Goal: Information Seeking & Learning: Check status

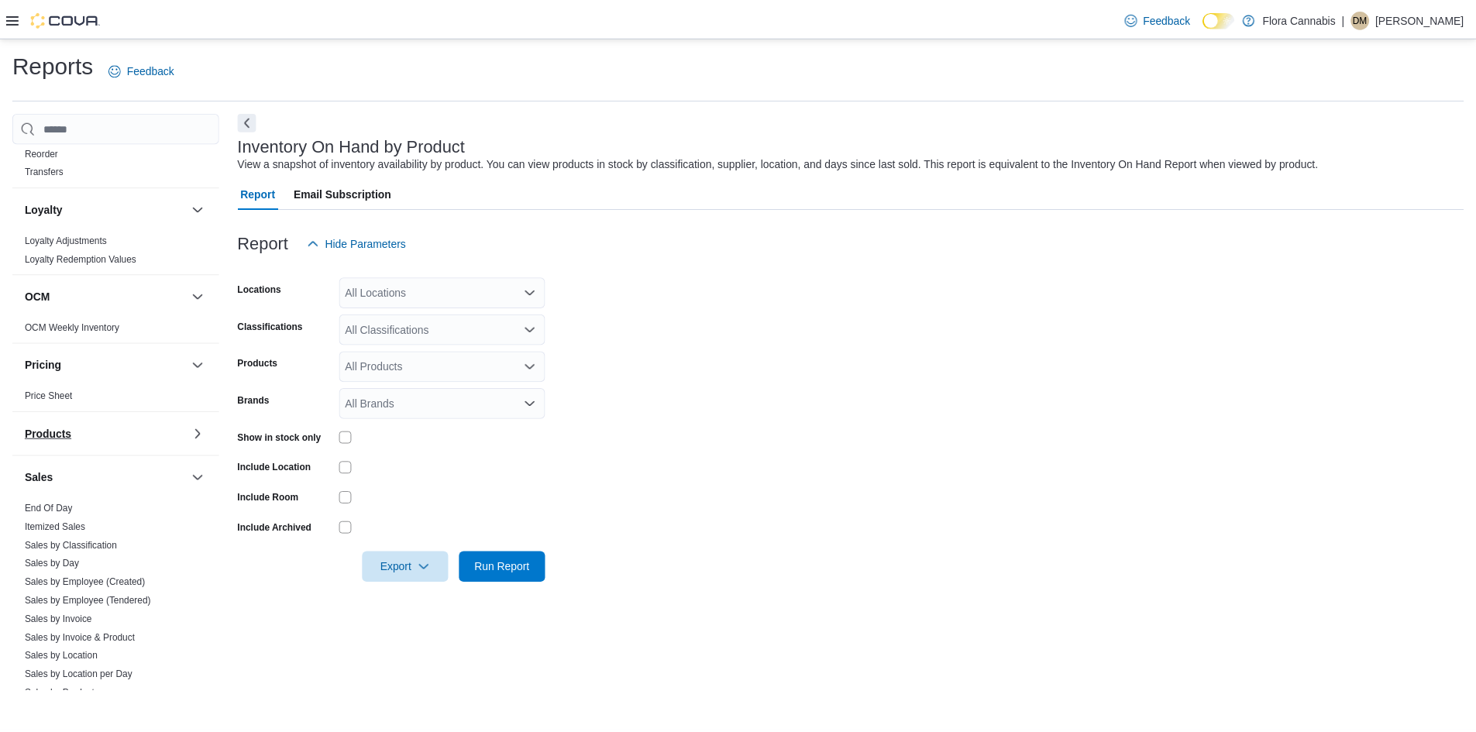
scroll to position [775, 0]
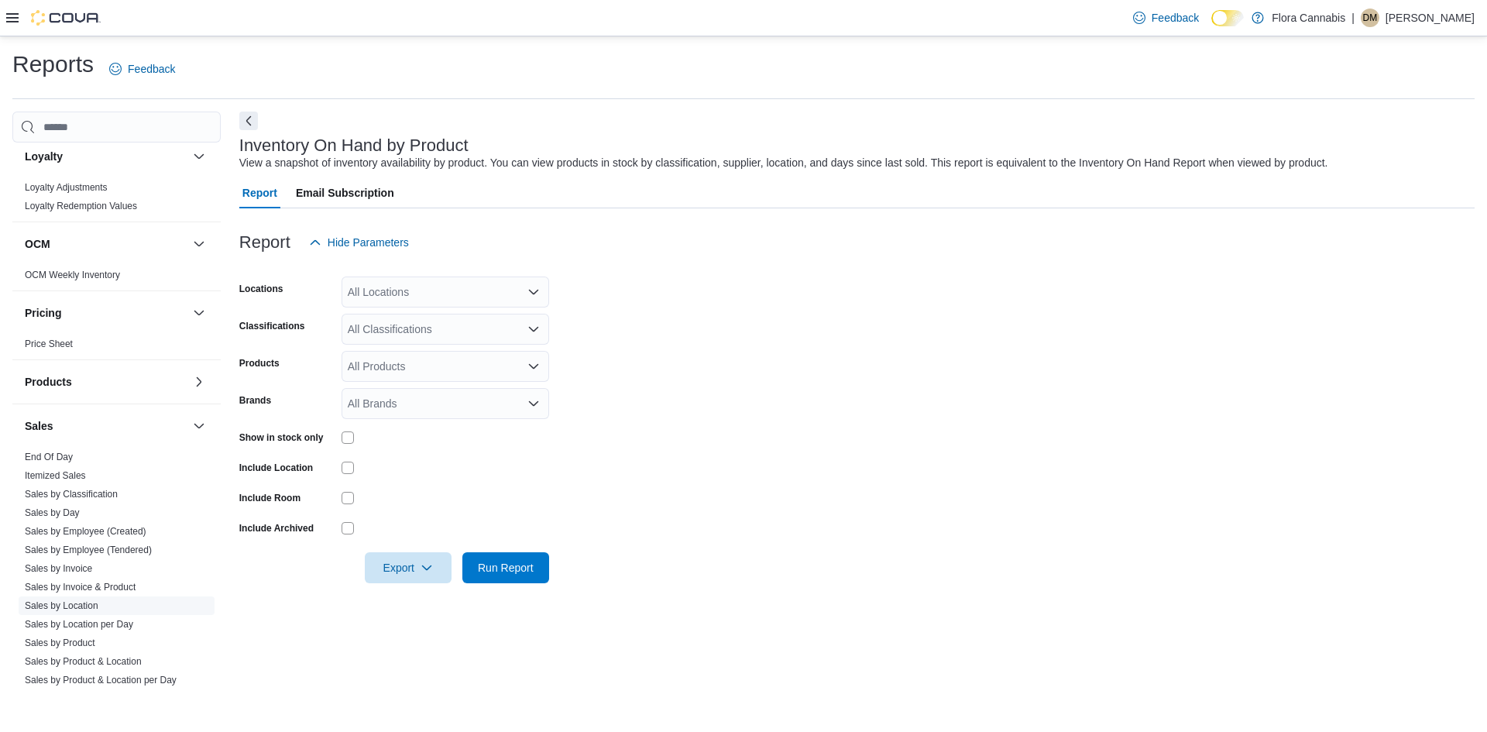
click at [67, 603] on link "Sales by Location" at bounding box center [62, 605] width 74 height 11
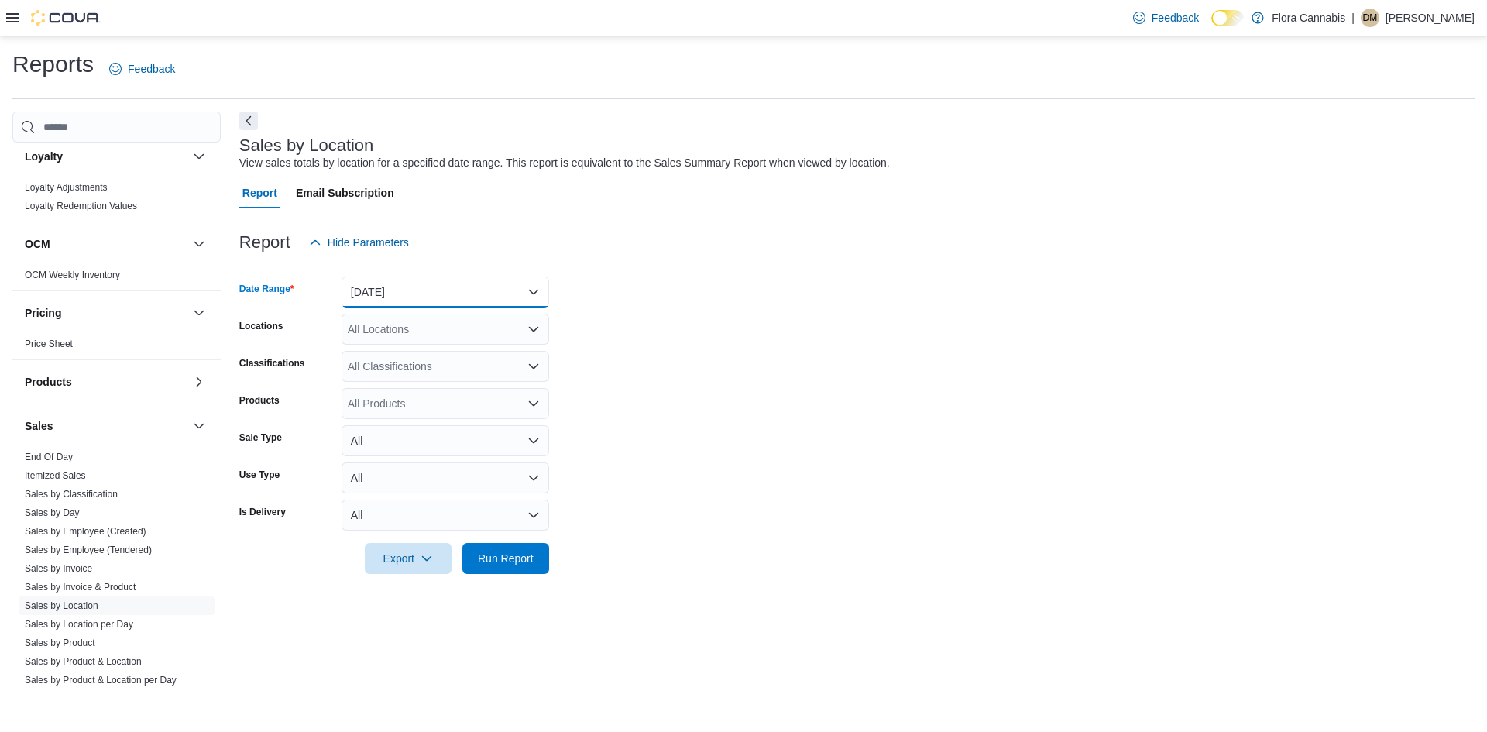
click at [369, 292] on button "[DATE]" at bounding box center [446, 292] width 208 height 31
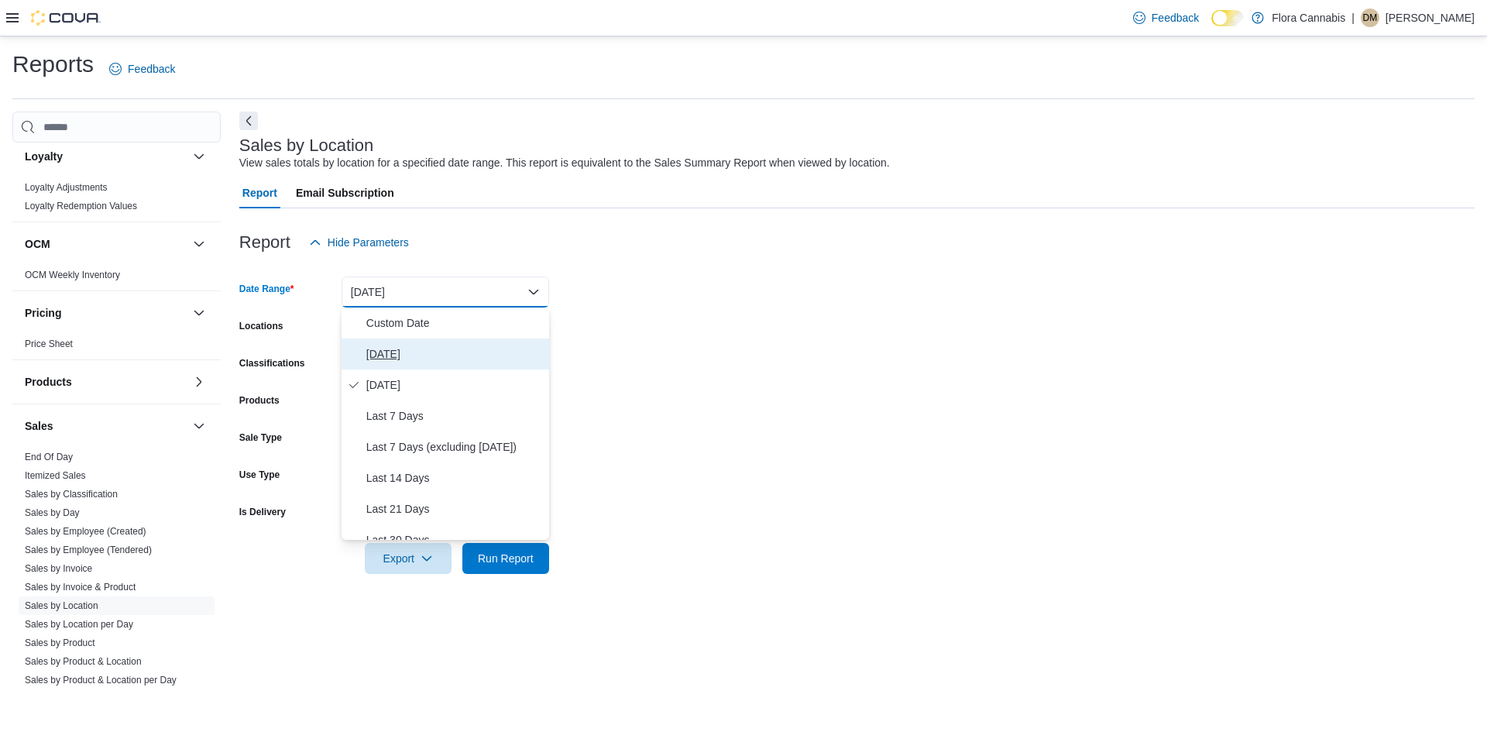
drag, startPoint x: 388, startPoint y: 362, endPoint x: 1044, endPoint y: 359, distance: 656.2
click at [388, 361] on span "[DATE]" at bounding box center [454, 354] width 177 height 19
click at [1043, 360] on form "Date Range [DATE] Locations All Locations Classifications All Classifications P…" at bounding box center [857, 416] width 1236 height 316
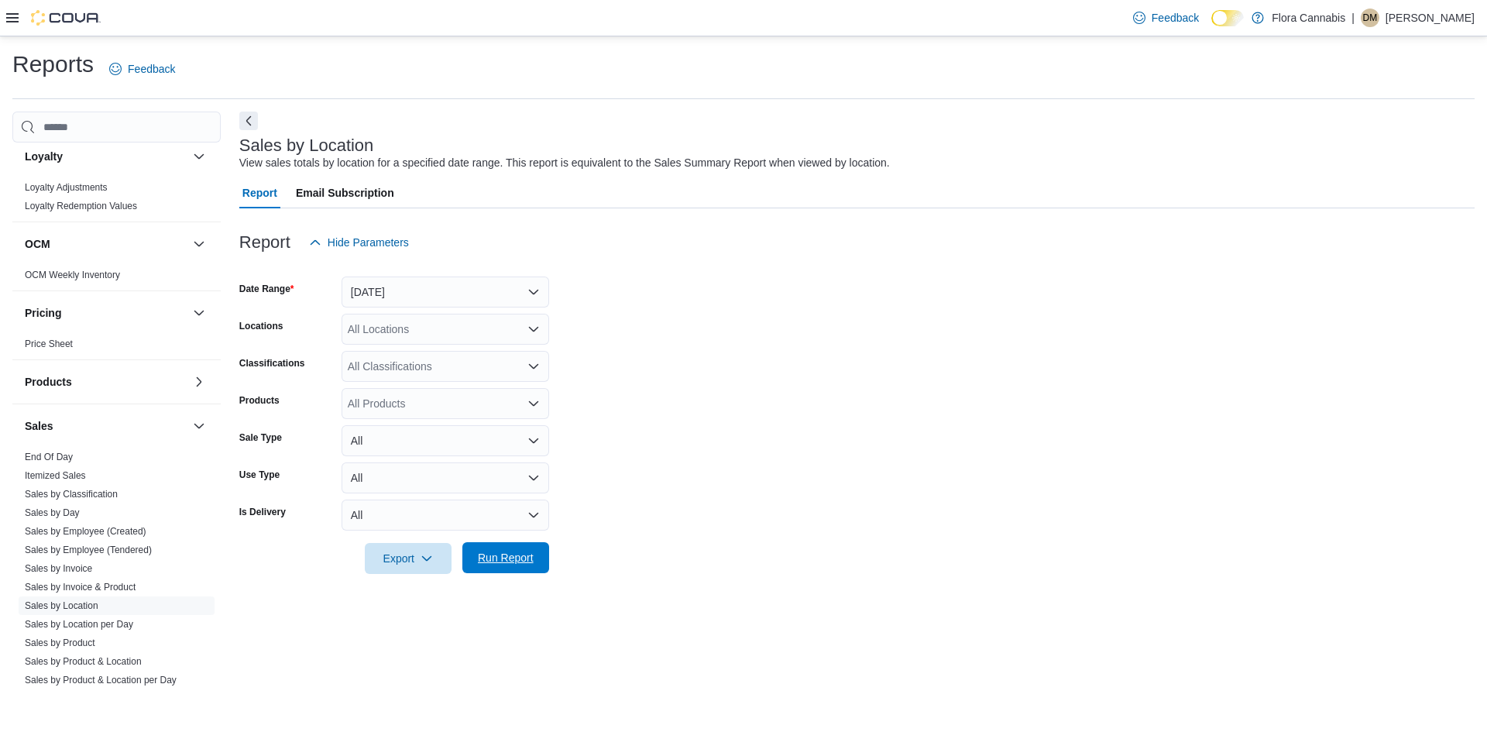
click at [507, 554] on span "Run Report" at bounding box center [506, 557] width 56 height 15
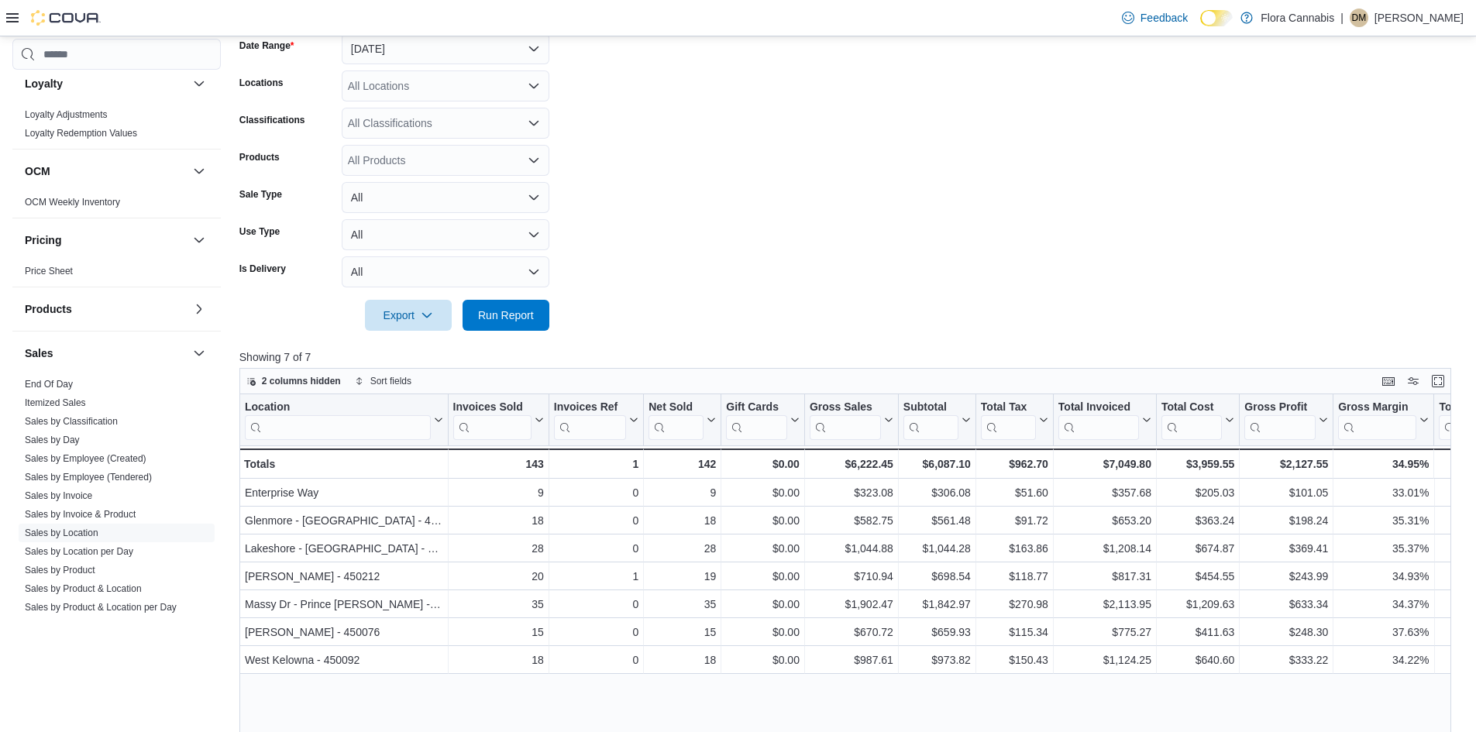
scroll to position [310, 0]
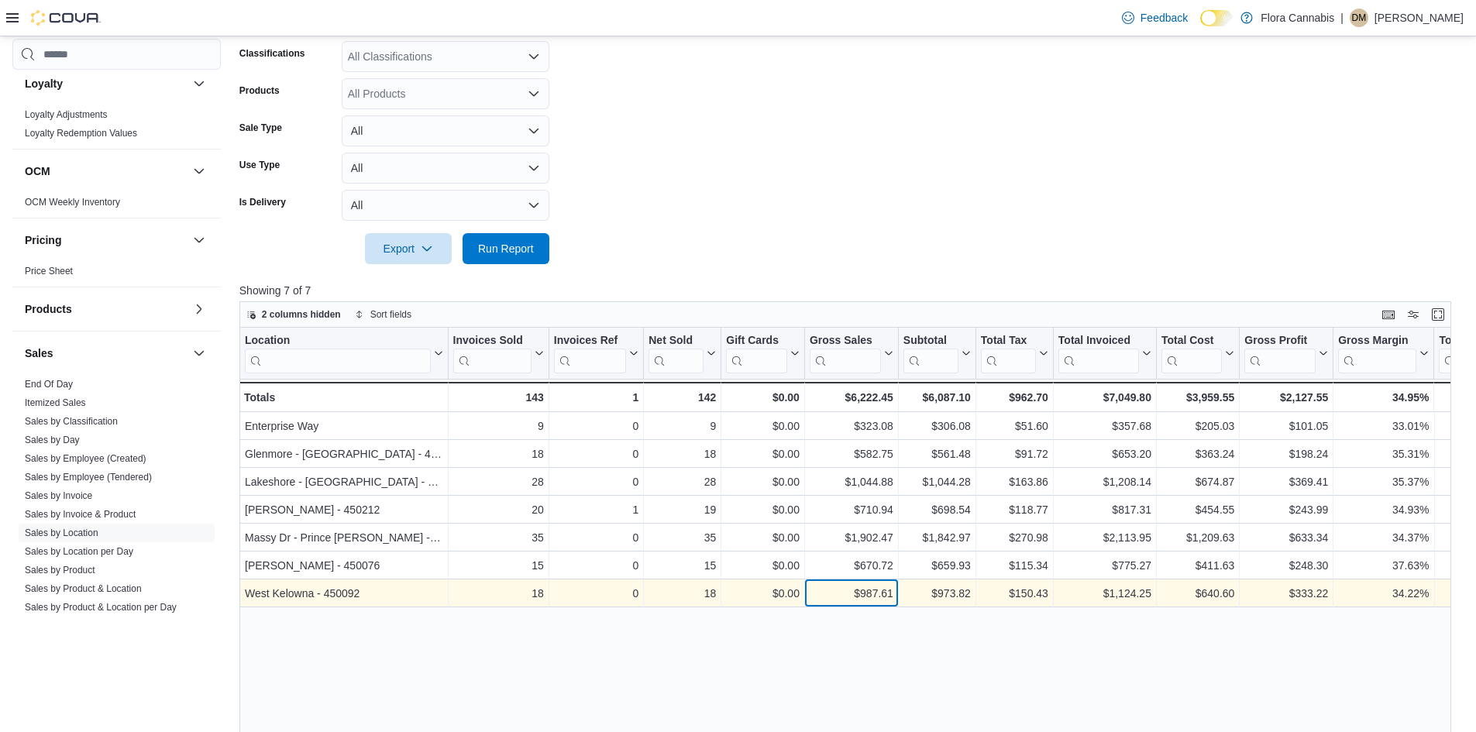
click at [858, 590] on div "$987.61" at bounding box center [852, 593] width 84 height 19
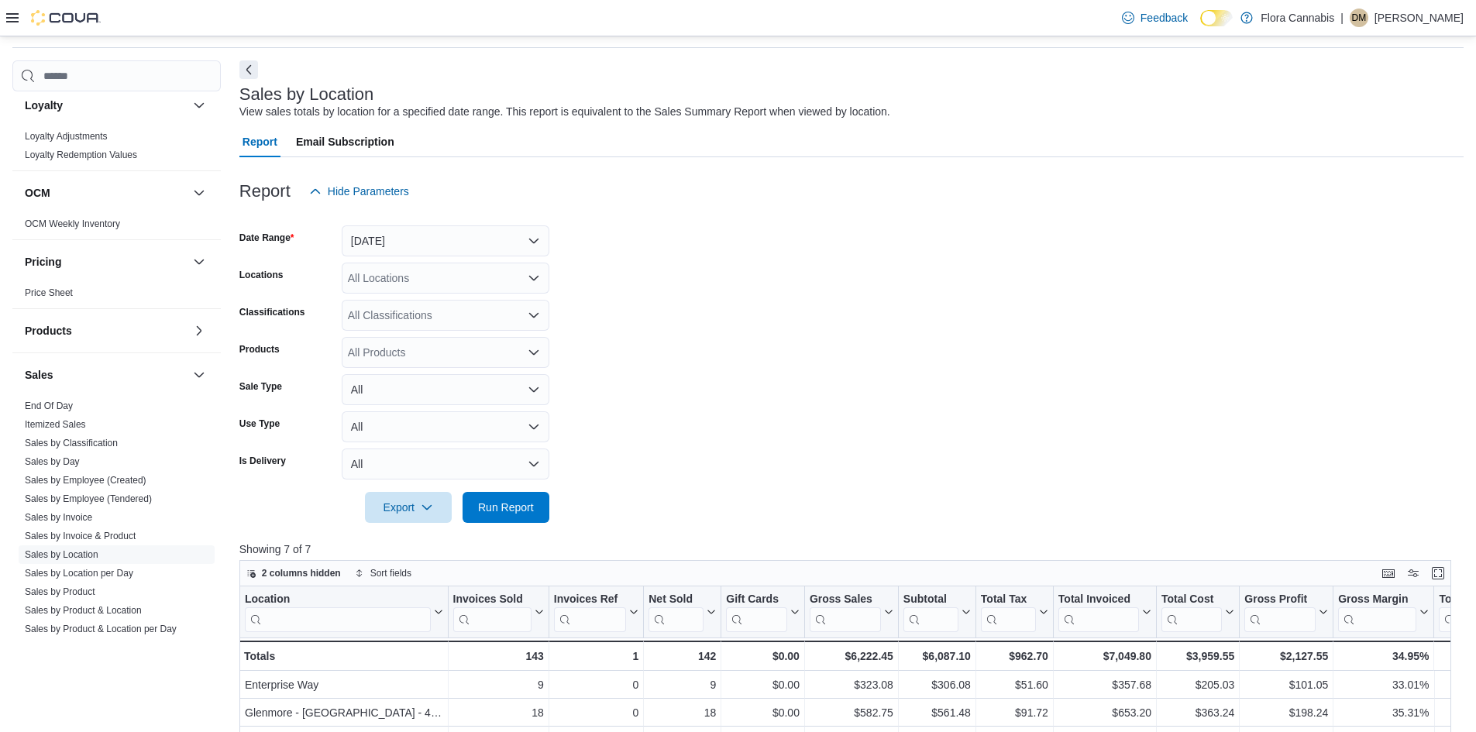
scroll to position [0, 0]
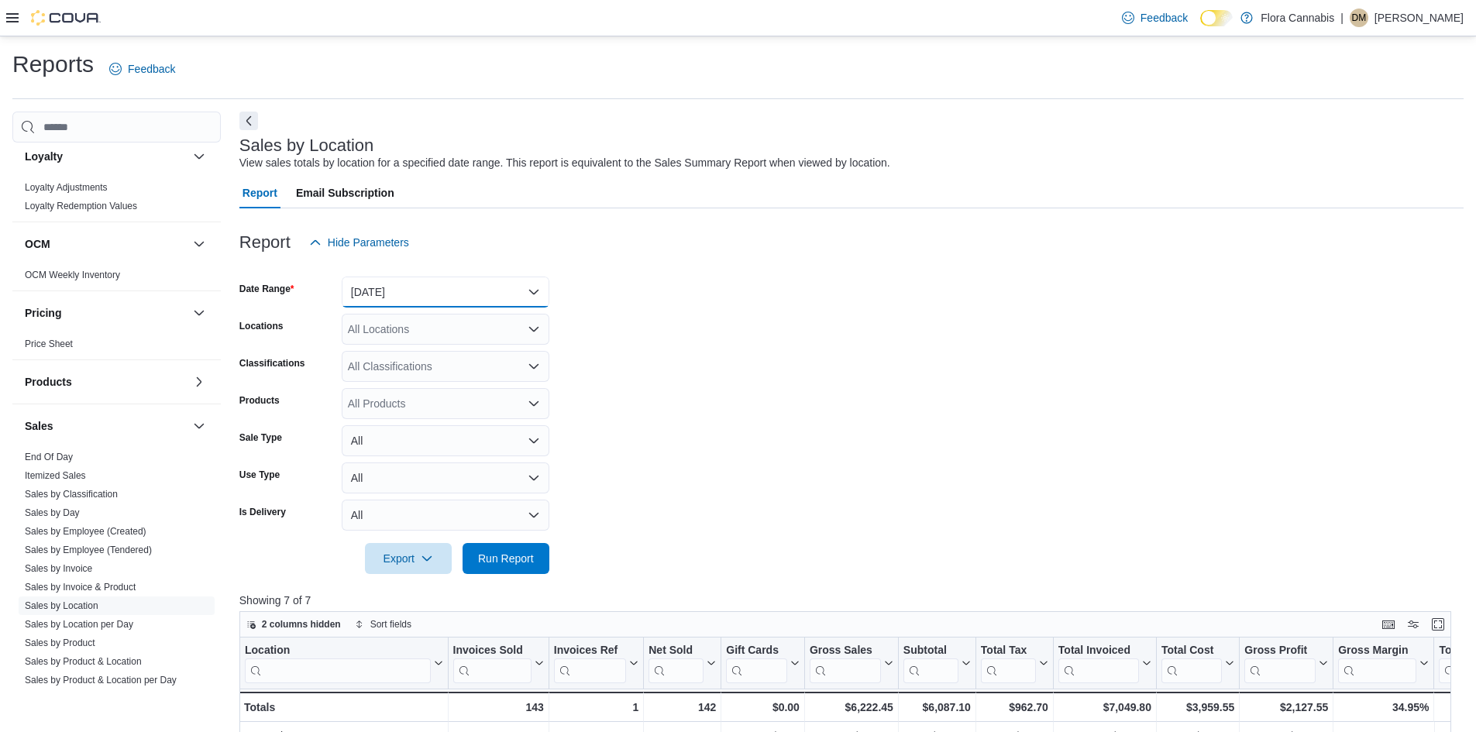
click at [380, 291] on button "[DATE]" at bounding box center [446, 292] width 208 height 31
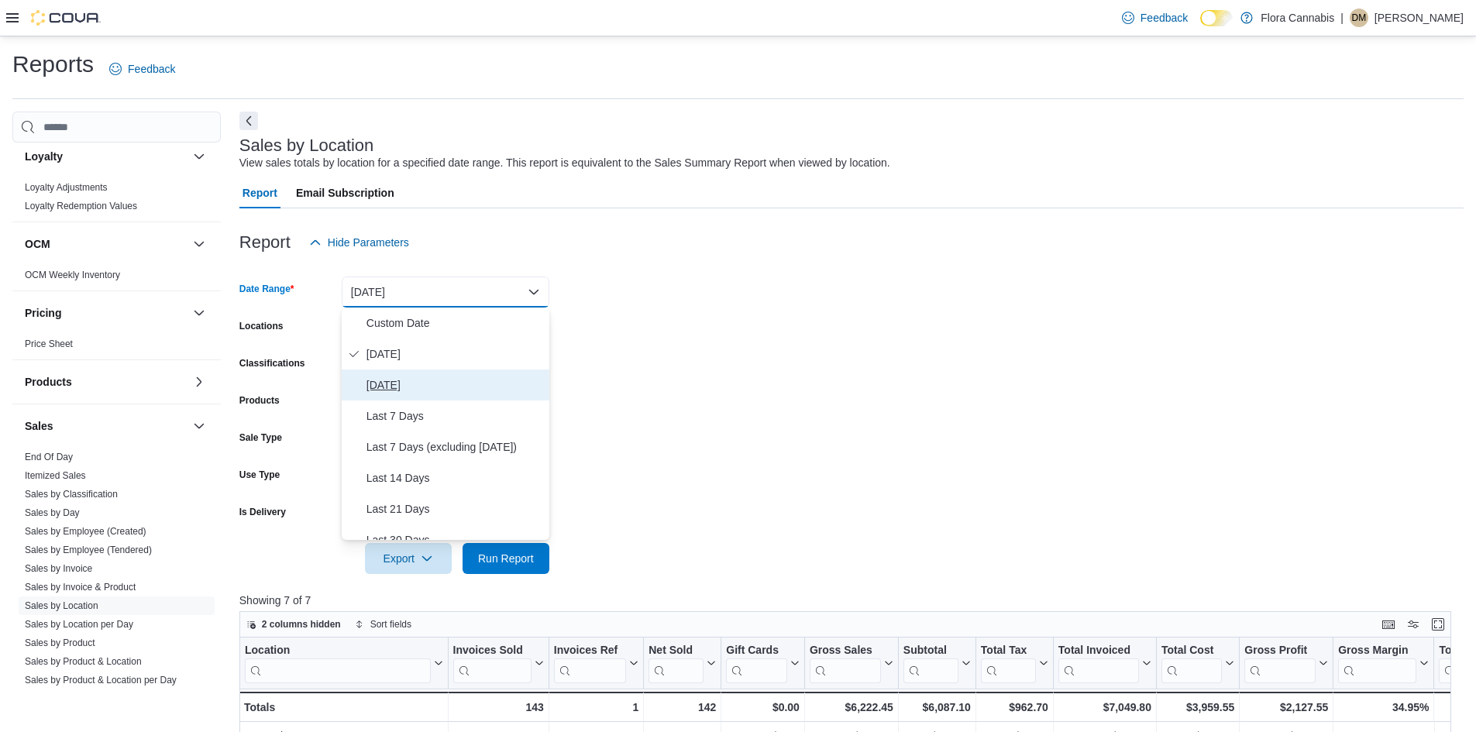
click at [383, 377] on span "[DATE]" at bounding box center [454, 385] width 177 height 19
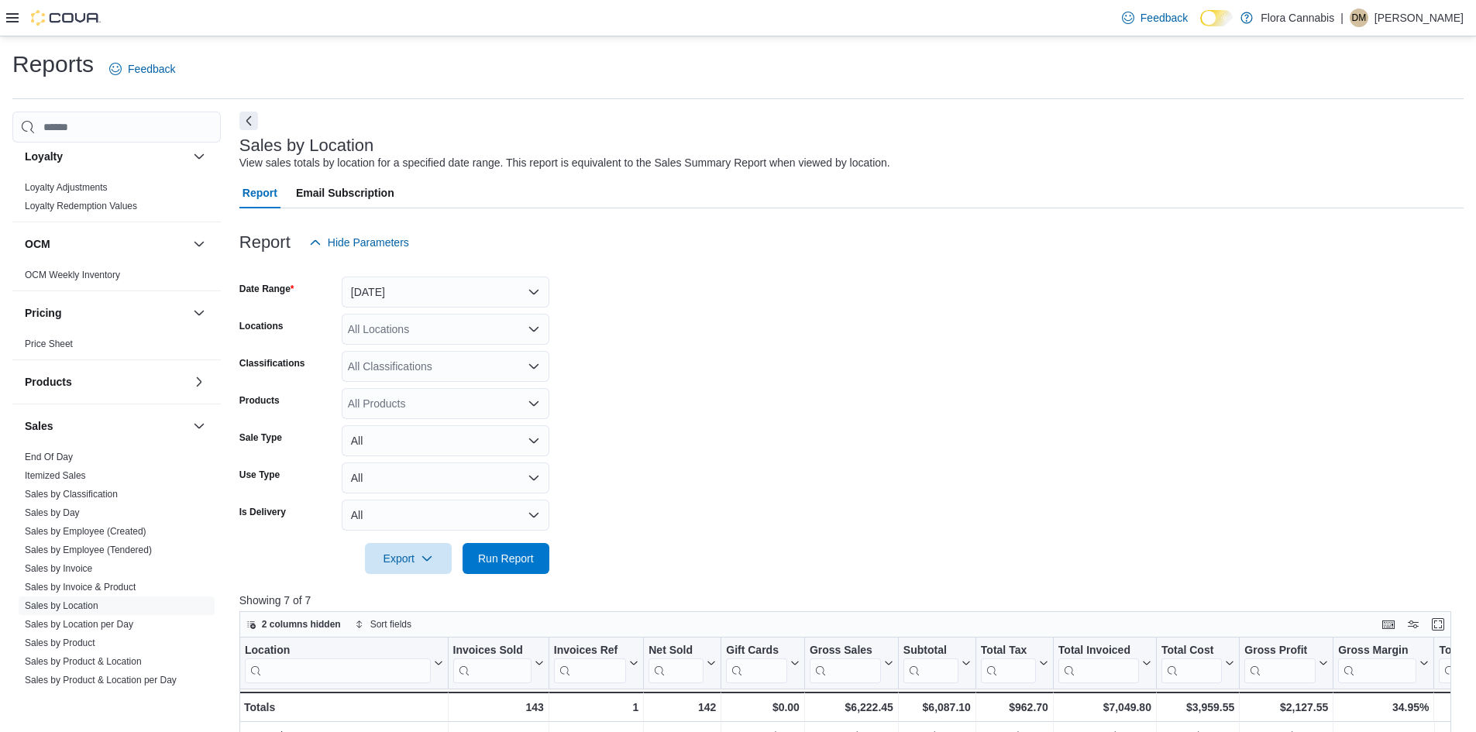
drag, startPoint x: 673, startPoint y: 397, endPoint x: 658, endPoint y: 452, distance: 57.9
click at [674, 397] on form "Date Range [DATE] Locations All Locations Classifications All Classifications P…" at bounding box center [851, 416] width 1224 height 316
click at [520, 562] on span "Run Report" at bounding box center [506, 557] width 56 height 15
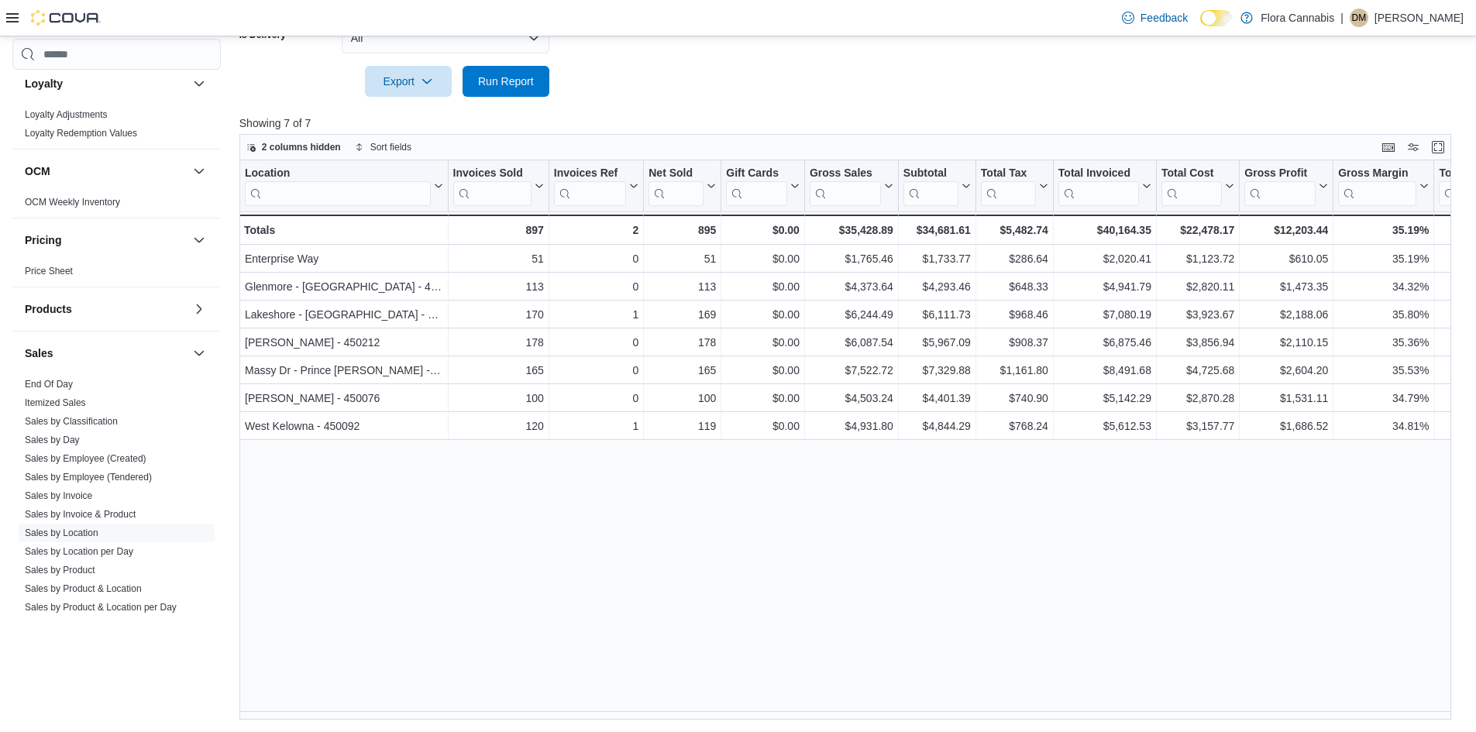
scroll to position [477, 0]
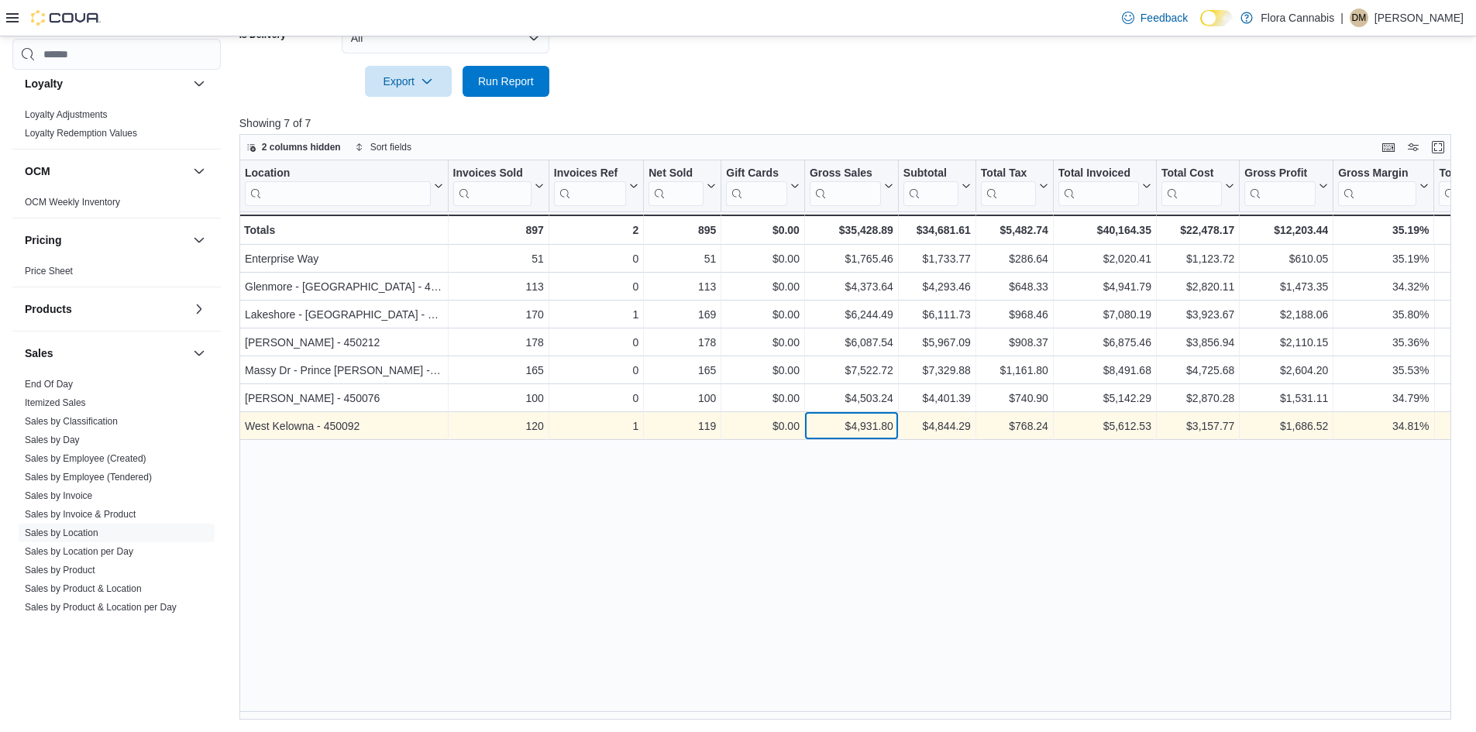
click at [877, 424] on div "$4,931.80" at bounding box center [852, 426] width 84 height 19
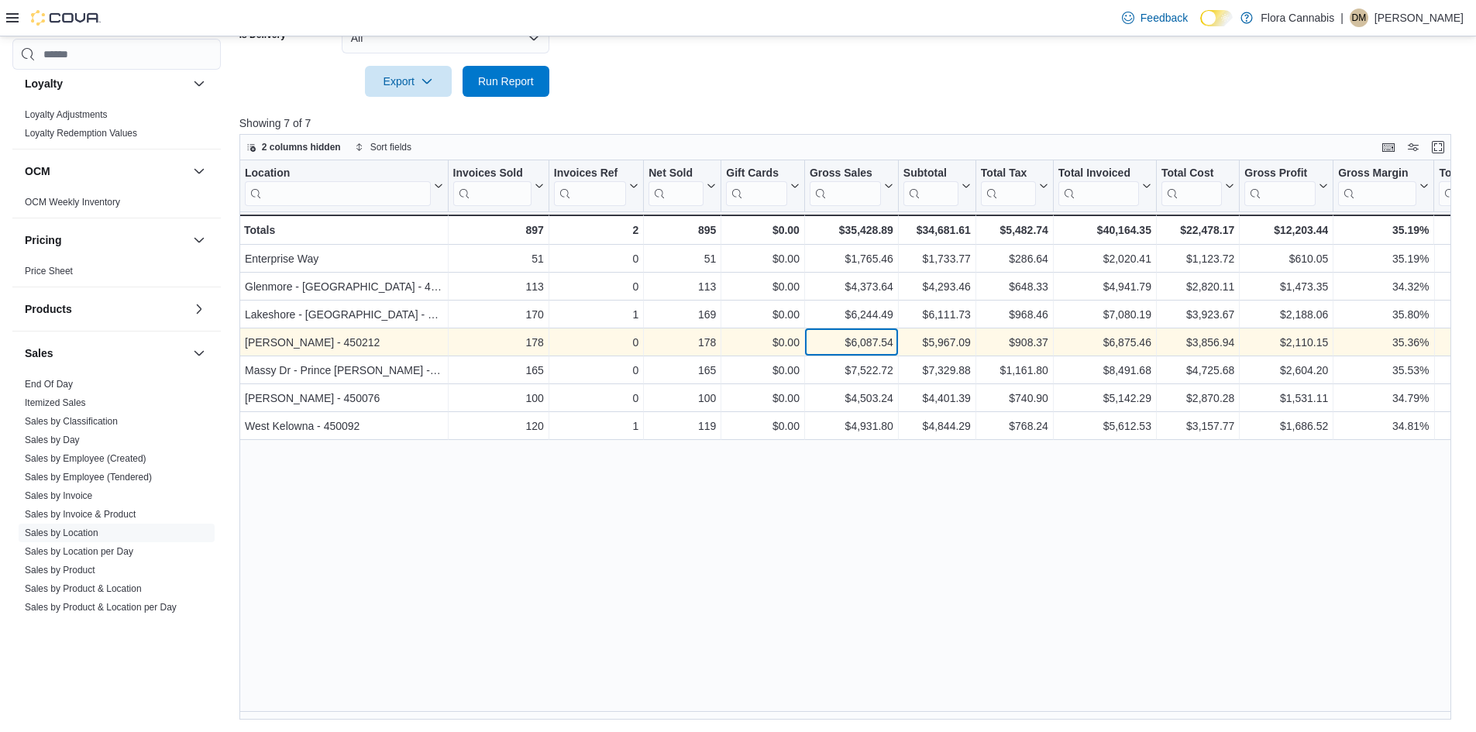
click at [873, 339] on div "$6,087.54" at bounding box center [852, 342] width 84 height 19
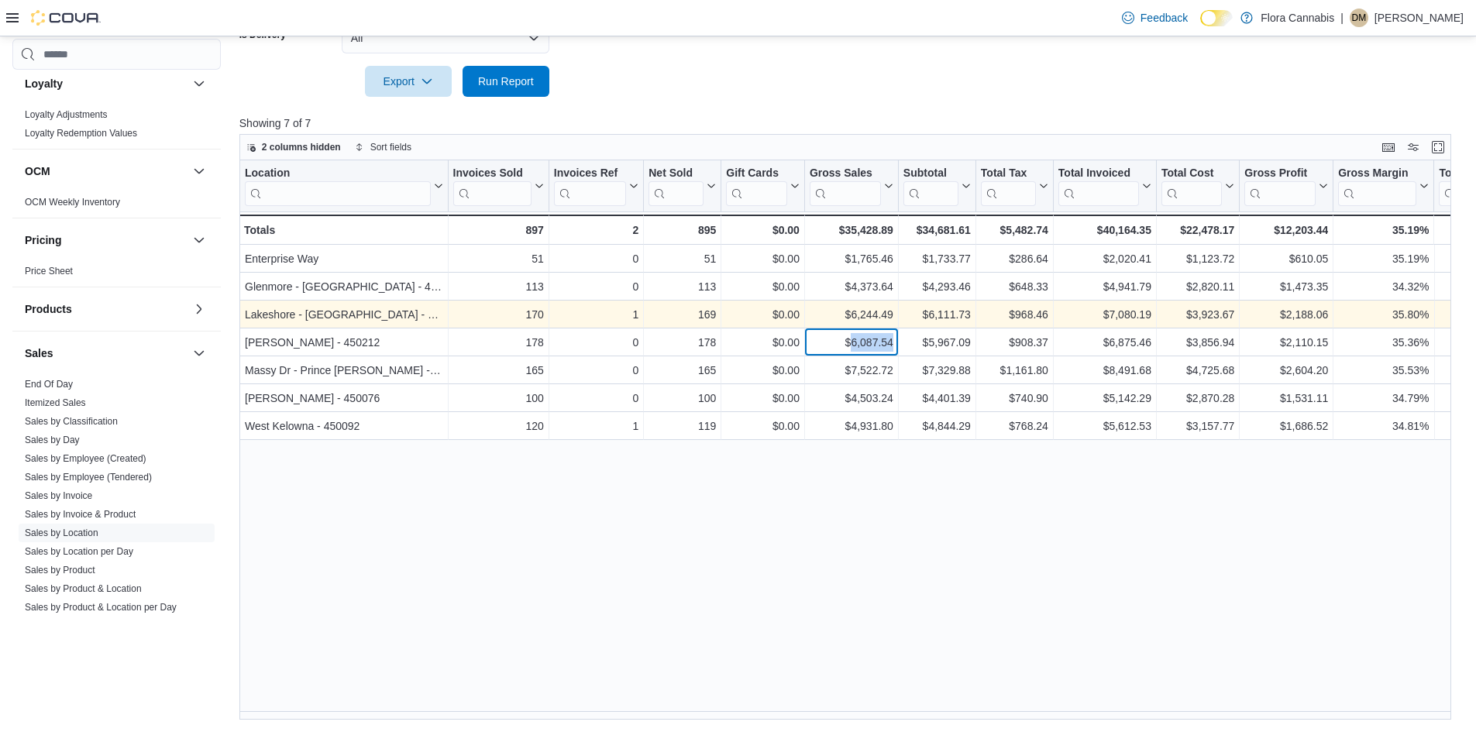
click at [879, 328] on div "$6,087.54 - Gross Sales, column 6, row 4" at bounding box center [852, 342] width 94 height 28
click at [876, 318] on div "$6,244.49" at bounding box center [852, 314] width 84 height 19
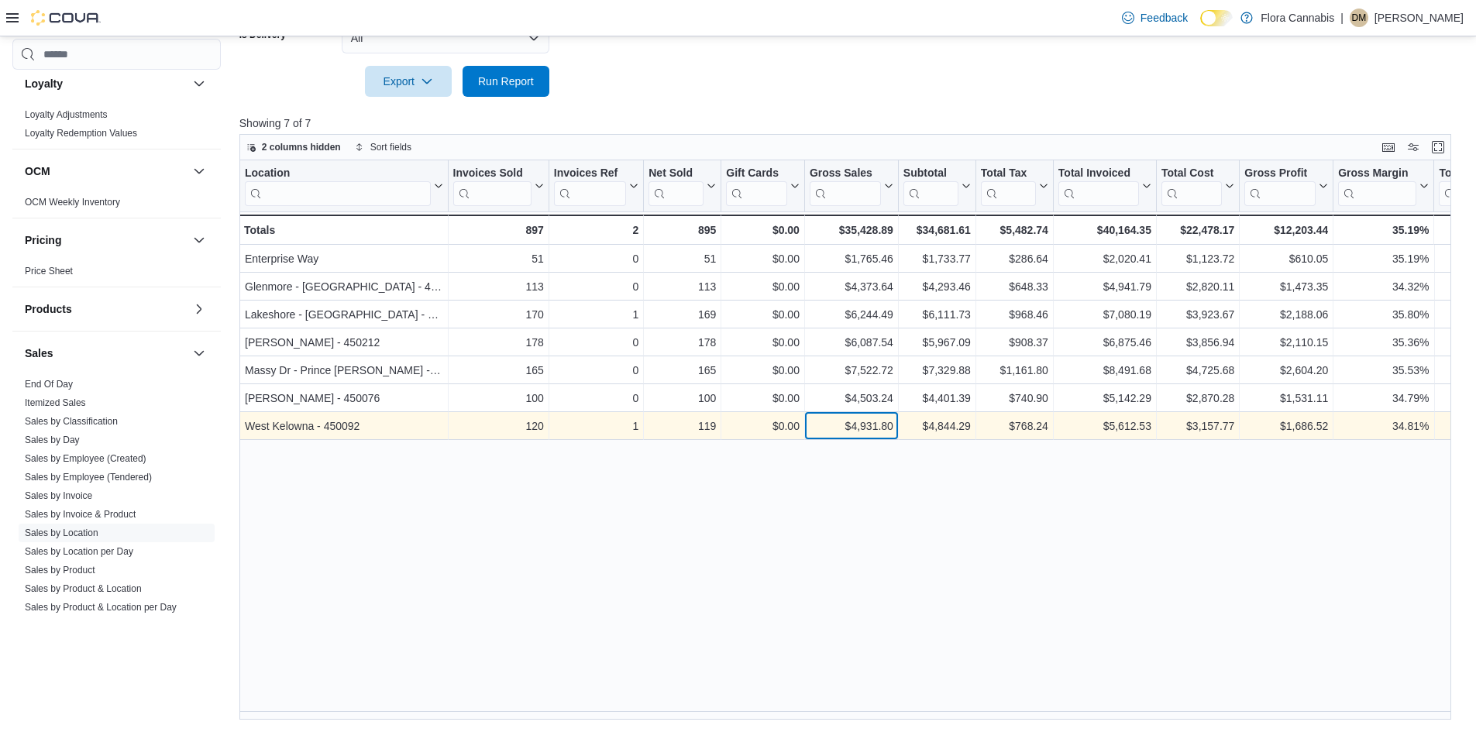
click at [867, 421] on div "$4,931.80" at bounding box center [852, 426] width 84 height 19
click at [867, 422] on div "$4,931.80" at bounding box center [852, 426] width 84 height 19
click at [867, 423] on div "$4,931.80" at bounding box center [852, 426] width 84 height 19
click at [1288, 423] on div "$1,686.52" at bounding box center [1286, 426] width 84 height 19
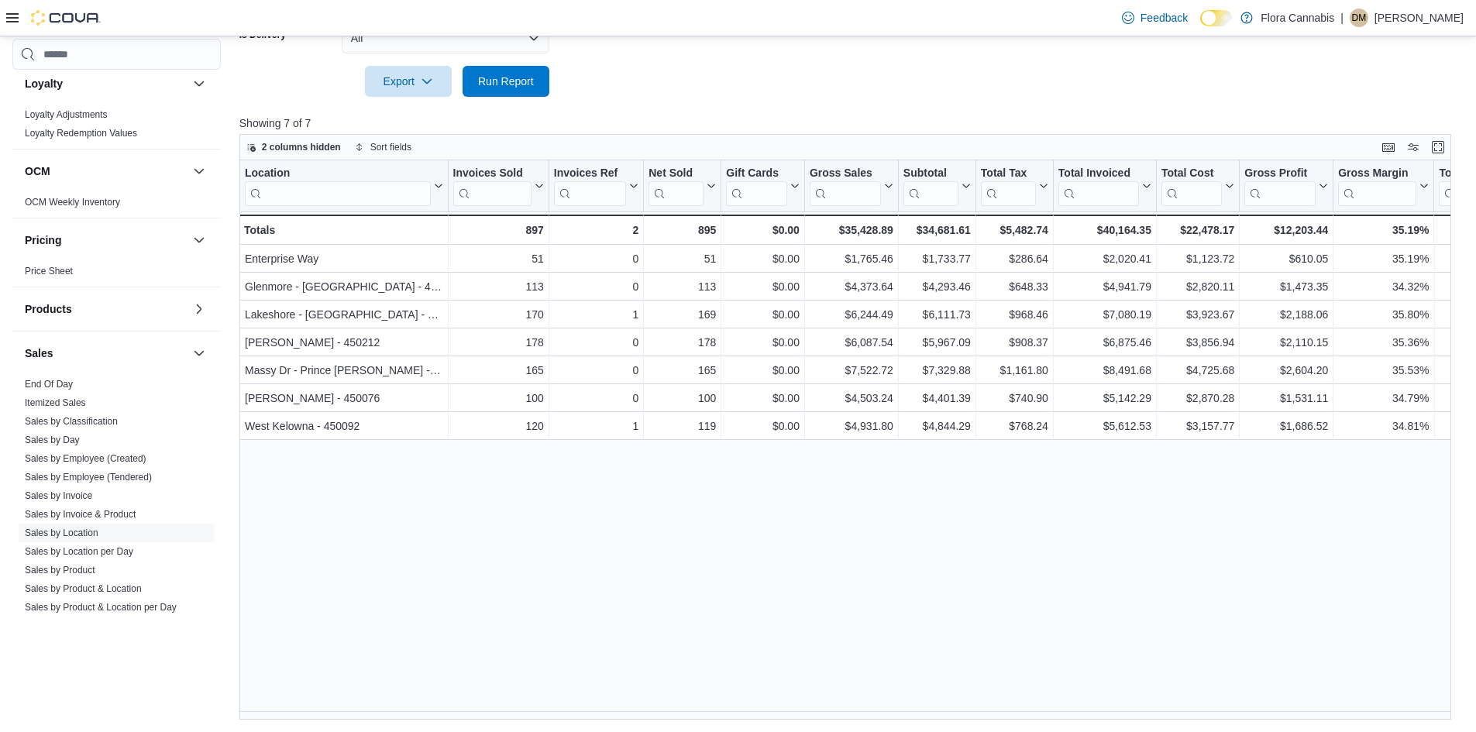
click at [1312, 514] on div "Location Click to view column header actions Invoices Sold Click to view column…" at bounding box center [850, 439] width 1223 height 559
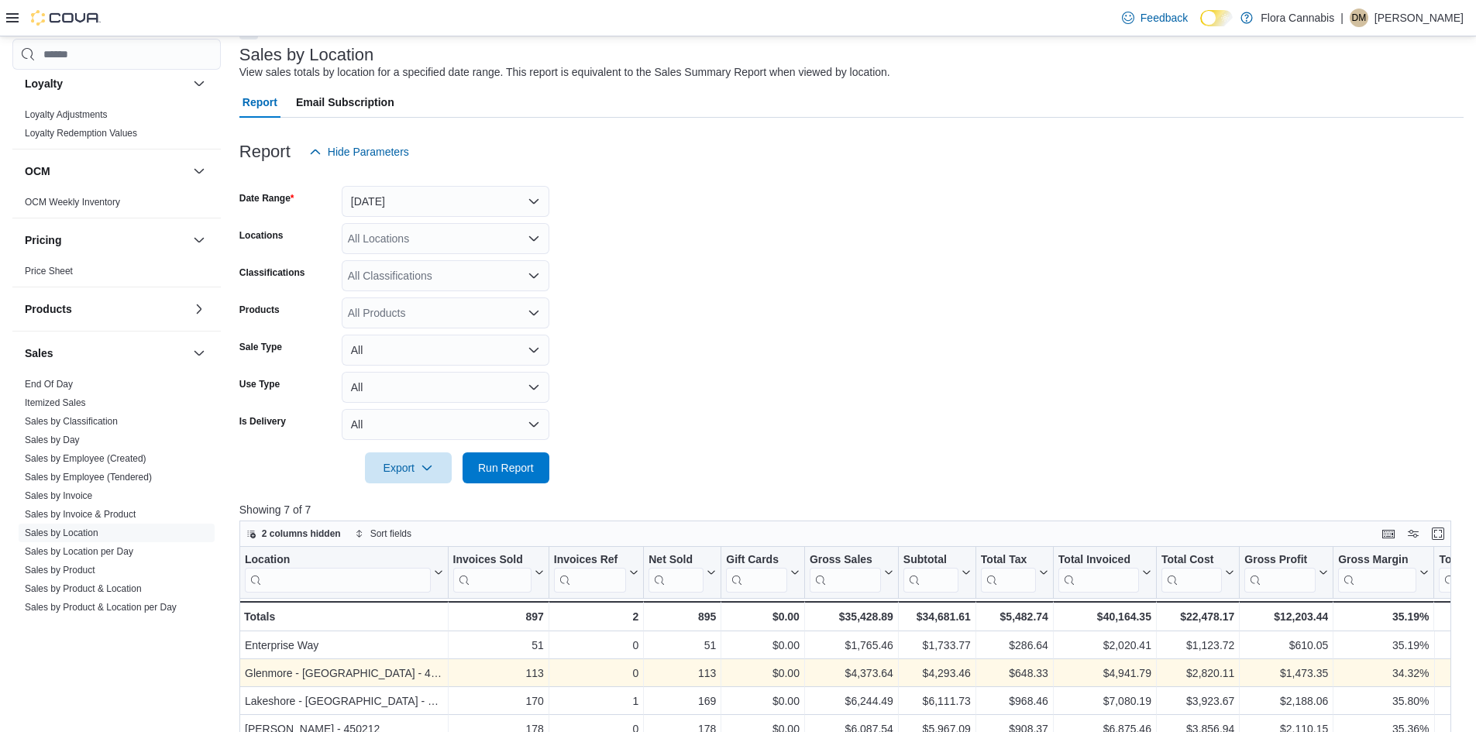
scroll to position [90, 0]
